Goal: Task Accomplishment & Management: Use online tool/utility

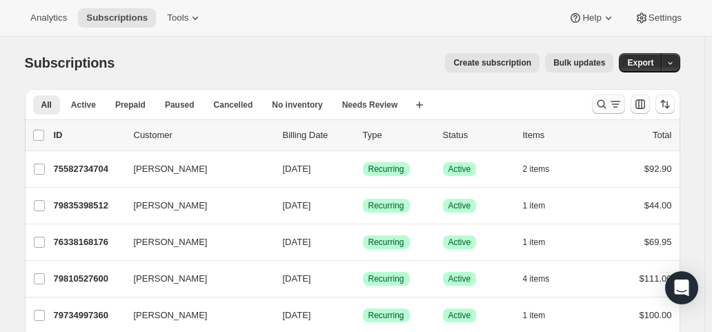
click at [619, 107] on icon "Search and filter results" at bounding box center [616, 104] width 14 height 14
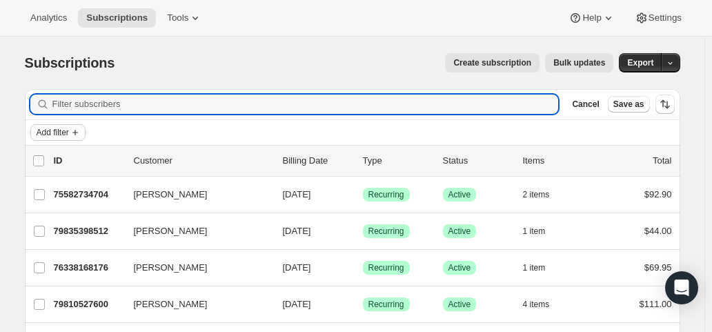
click at [52, 133] on span "Add filter" at bounding box center [53, 132] width 32 height 11
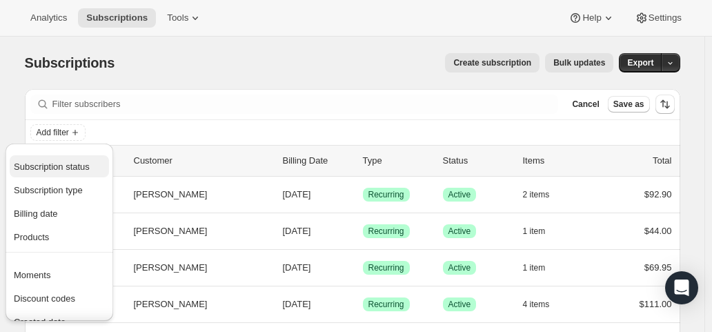
click at [55, 166] on span "Subscription status" at bounding box center [52, 167] width 76 height 10
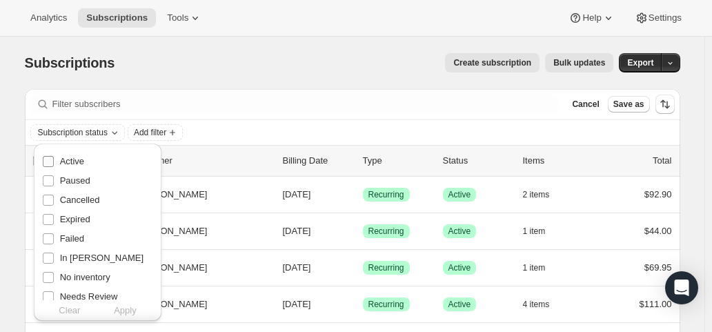
click at [57, 165] on label "Active" at bounding box center [63, 161] width 42 height 19
click at [54, 165] on input "Active" at bounding box center [48, 161] width 11 height 11
checkbox input "true"
click at [130, 312] on span "Apply" at bounding box center [125, 311] width 23 height 14
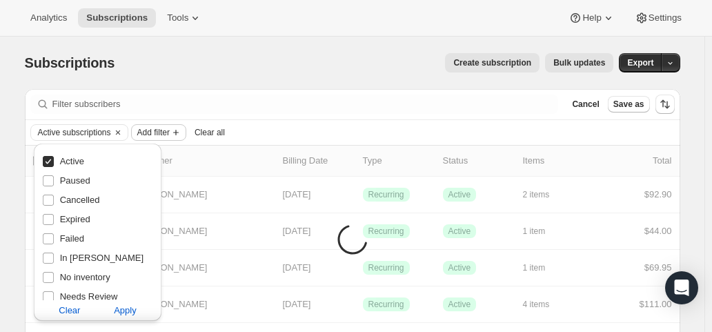
click at [164, 128] on span "Add filter" at bounding box center [153, 132] width 32 height 11
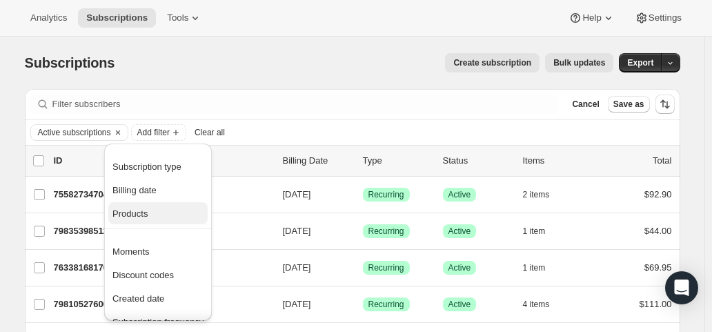
click at [137, 214] on span "Products" at bounding box center [130, 214] width 35 height 10
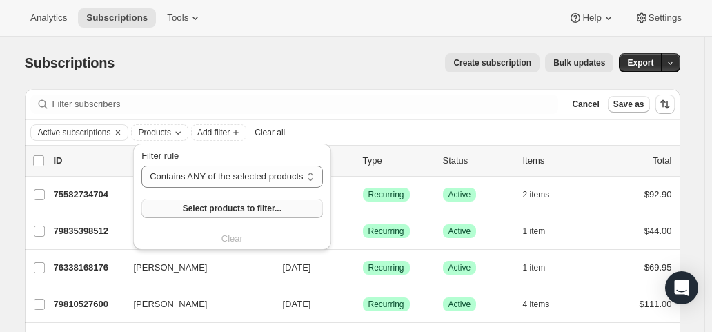
click at [152, 210] on button "Select products to filter..." at bounding box center [232, 208] width 181 height 19
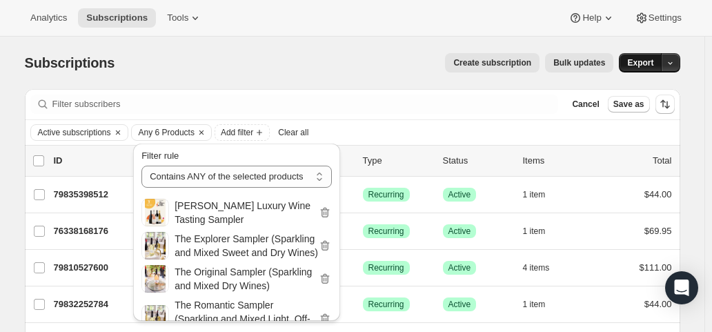
click at [643, 63] on span "Export" at bounding box center [641, 62] width 26 height 11
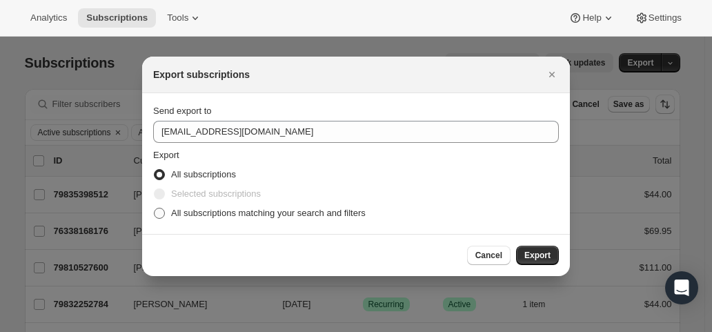
click at [163, 213] on span ":ra:" at bounding box center [159, 213] width 11 height 11
click at [155, 209] on input "All subscriptions matching your search and filters" at bounding box center [154, 208] width 1 height 1
radio input "true"
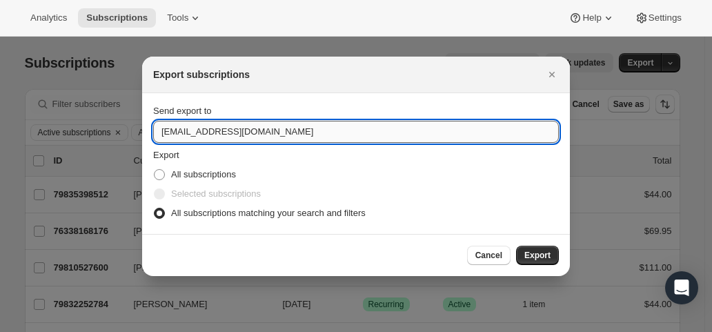
drag, startPoint x: 180, startPoint y: 133, endPoint x: 167, endPoint y: 130, distance: 13.6
click at [167, 130] on input "hello@wineshopathome.com" at bounding box center [356, 132] width 406 height 22
type input "mfletcher@wineshopathome.com"
click at [535, 253] on span "Export" at bounding box center [538, 255] width 26 height 11
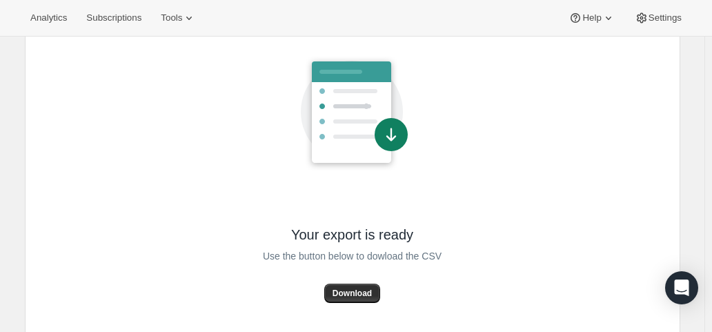
scroll to position [117, 0]
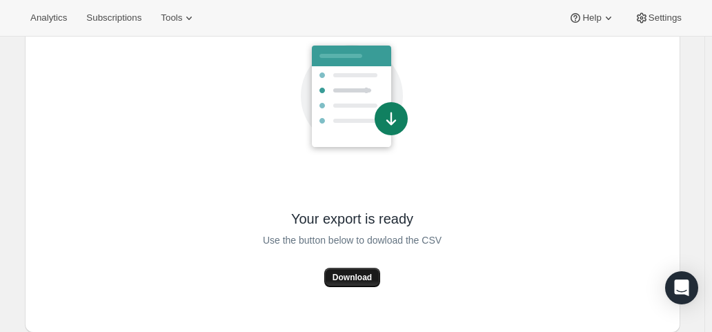
click at [372, 275] on span "Download" at bounding box center [352, 277] width 39 height 11
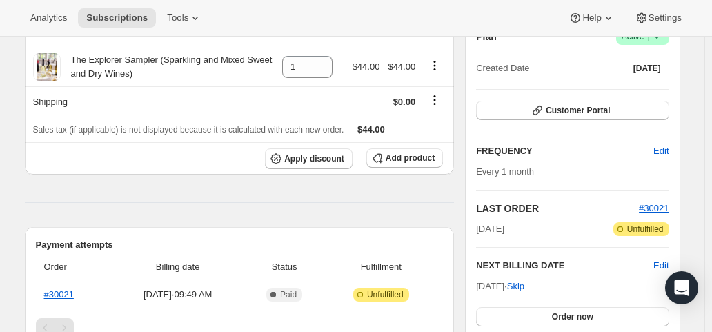
scroll to position [207, 0]
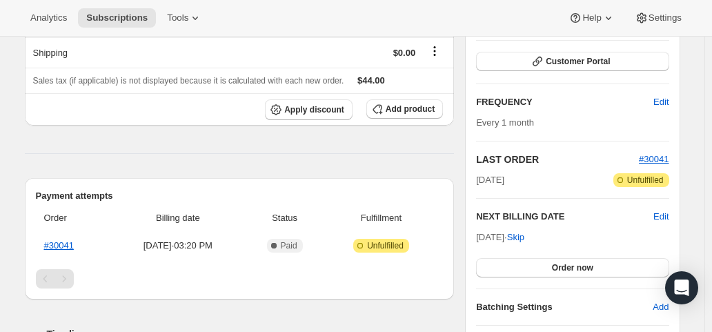
scroll to position [207, 0]
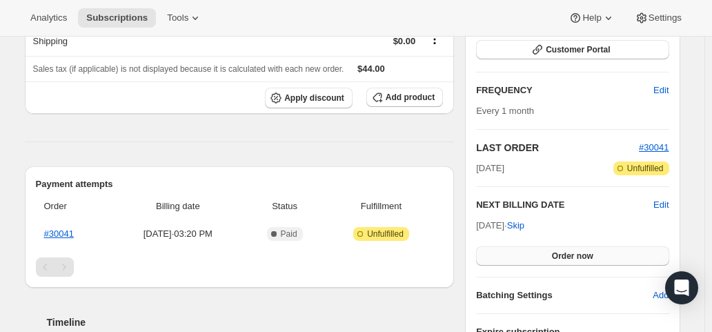
click at [555, 253] on button "Order now" at bounding box center [572, 255] width 193 height 19
click at [555, 253] on span "Click to confirm" at bounding box center [572, 256] width 63 height 11
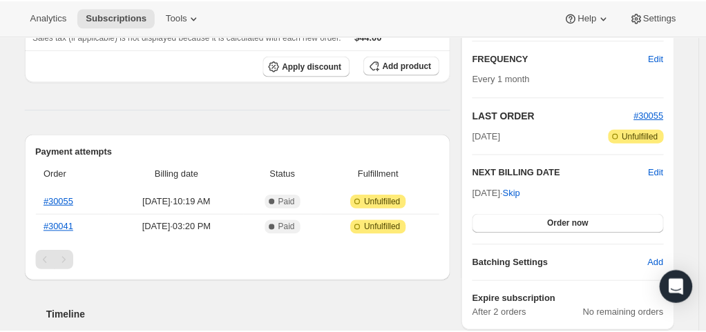
scroll to position [276, 0]
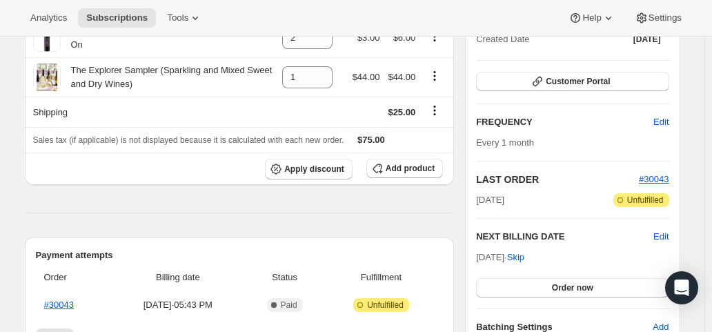
scroll to position [207, 0]
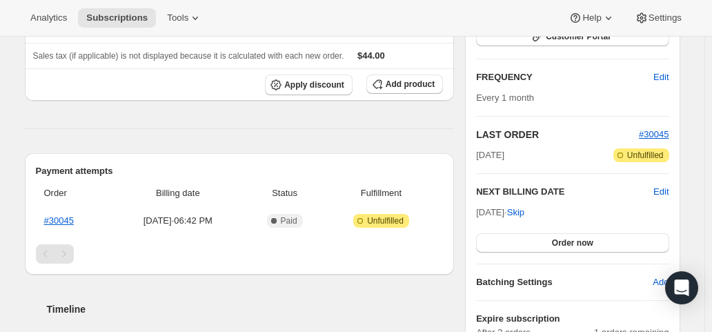
scroll to position [276, 0]
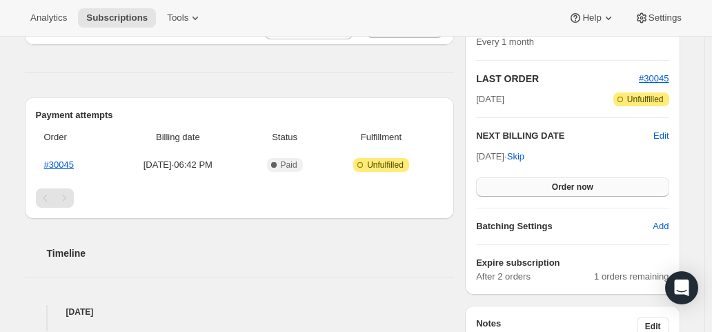
click at [528, 184] on button "Order now" at bounding box center [572, 186] width 193 height 19
click at [528, 184] on button "Click to confirm" at bounding box center [572, 186] width 193 height 19
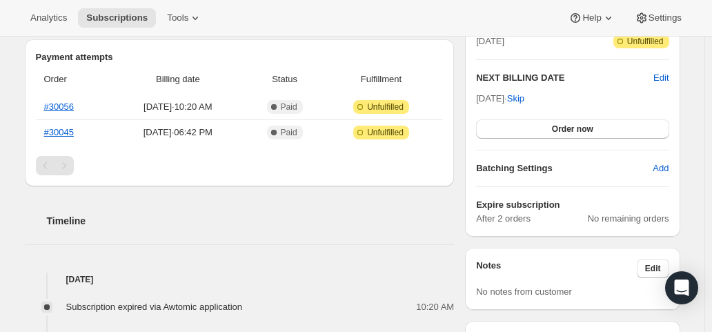
scroll to position [345, 0]
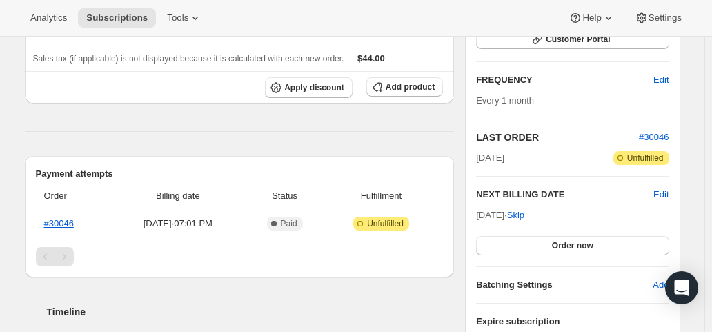
scroll to position [276, 0]
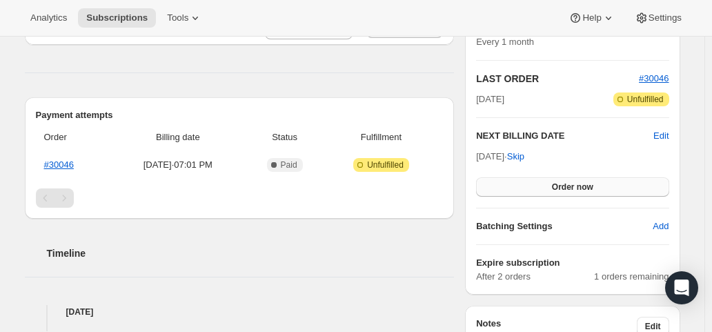
click at [543, 186] on button "Order now" at bounding box center [572, 186] width 193 height 19
click at [543, 186] on button "Click to confirm" at bounding box center [572, 186] width 193 height 19
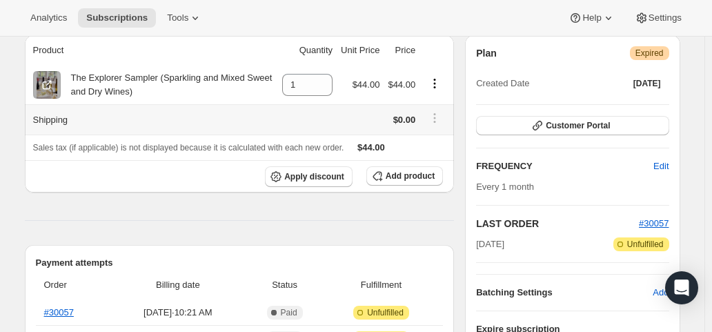
scroll to position [276, 0]
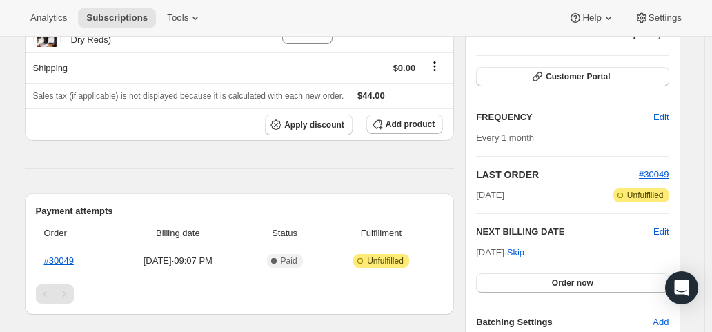
scroll to position [207, 0]
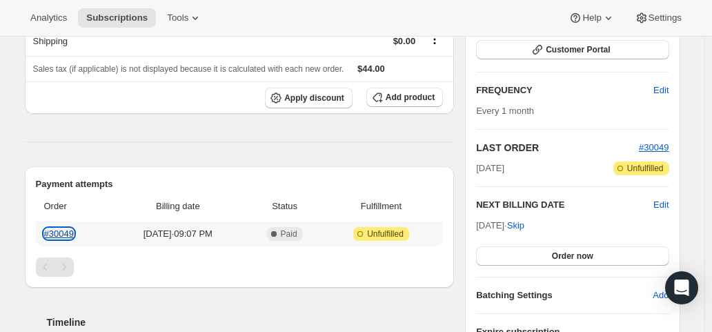
click at [68, 229] on link "#30049" at bounding box center [59, 234] width 30 height 10
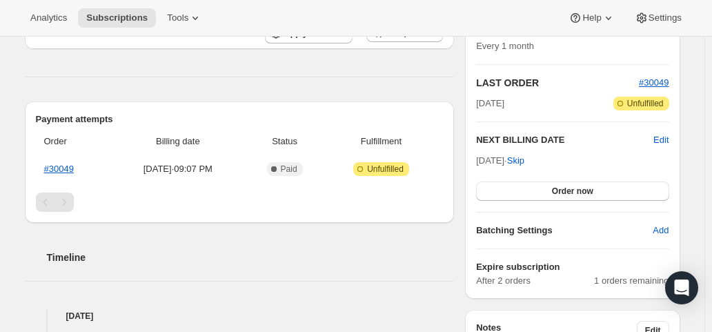
scroll to position [276, 0]
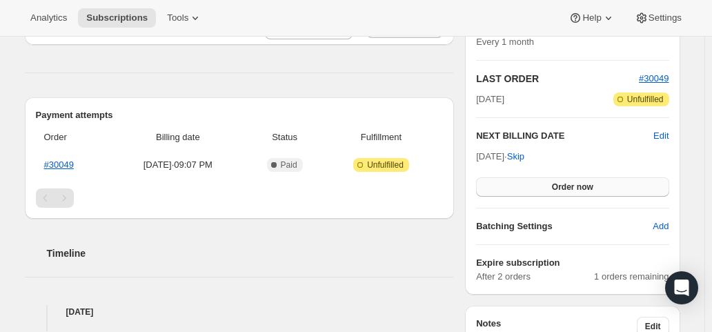
click at [572, 183] on span "Order now" at bounding box center [572, 187] width 41 height 11
click at [572, 183] on span "Click to confirm" at bounding box center [572, 187] width 63 height 11
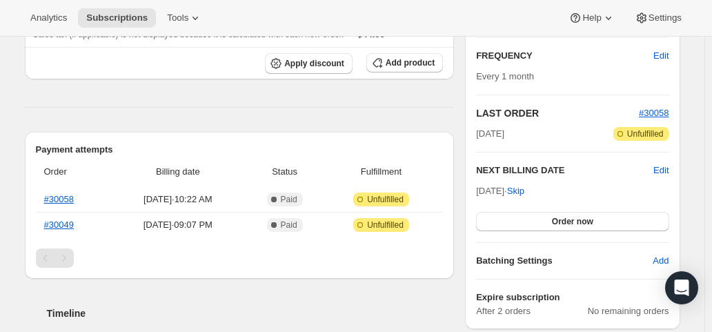
scroll to position [276, 0]
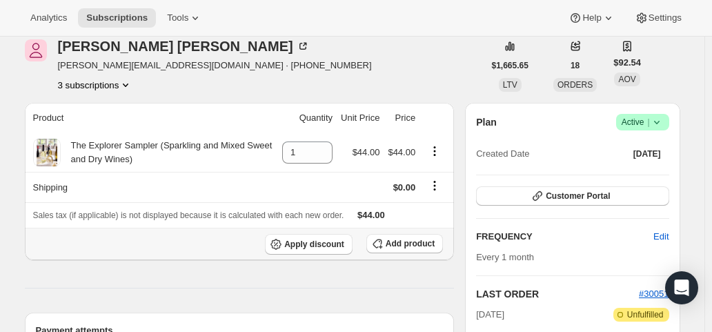
scroll to position [207, 0]
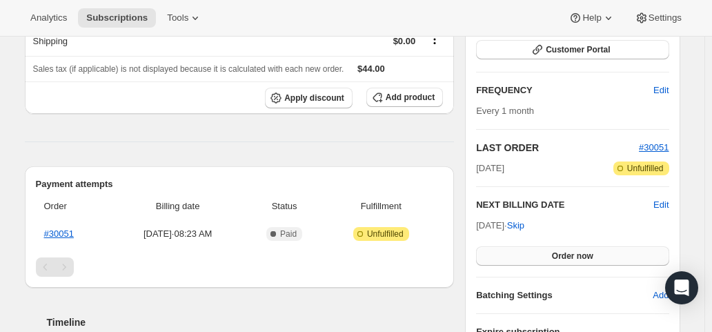
click at [550, 251] on button "Order now" at bounding box center [572, 255] width 193 height 19
click at [550, 251] on span "Click to confirm" at bounding box center [572, 256] width 63 height 11
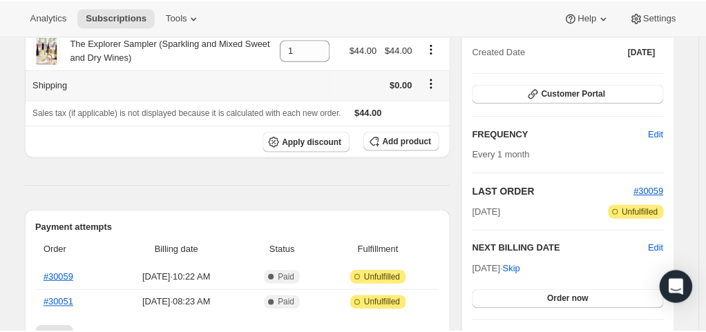
scroll to position [276, 0]
